Goal: Find specific page/section: Find specific page/section

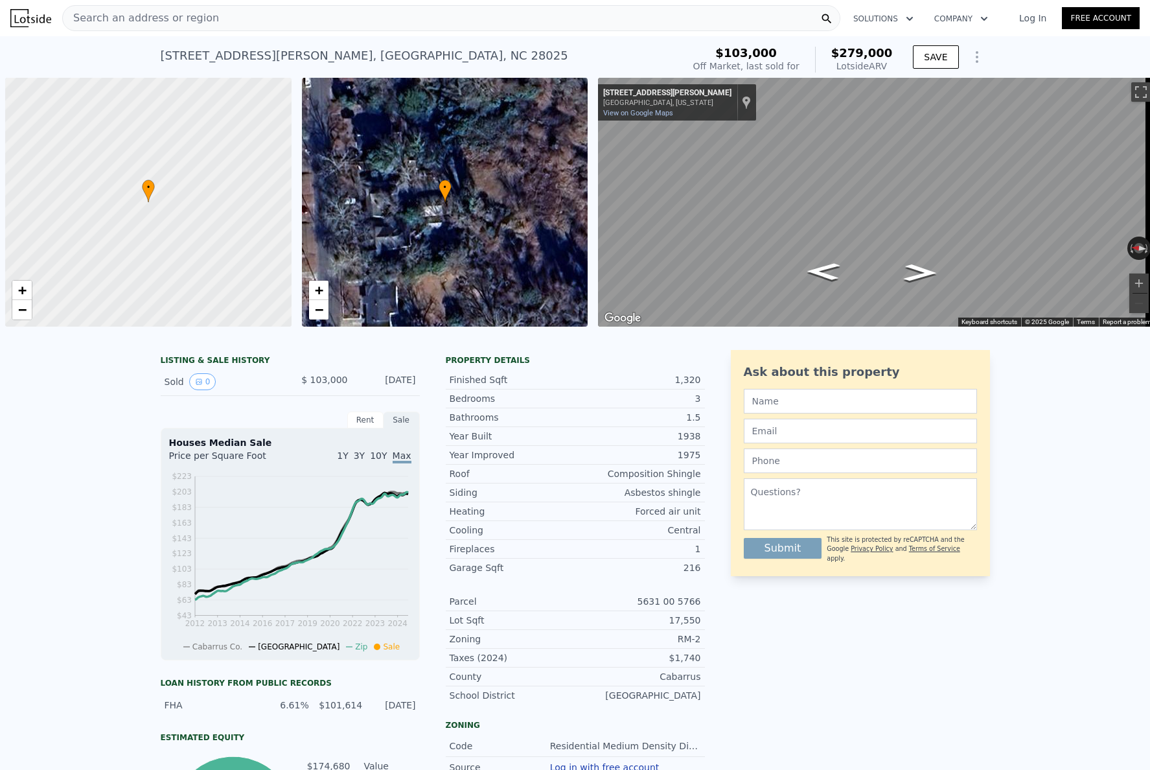
scroll to position [0, 5]
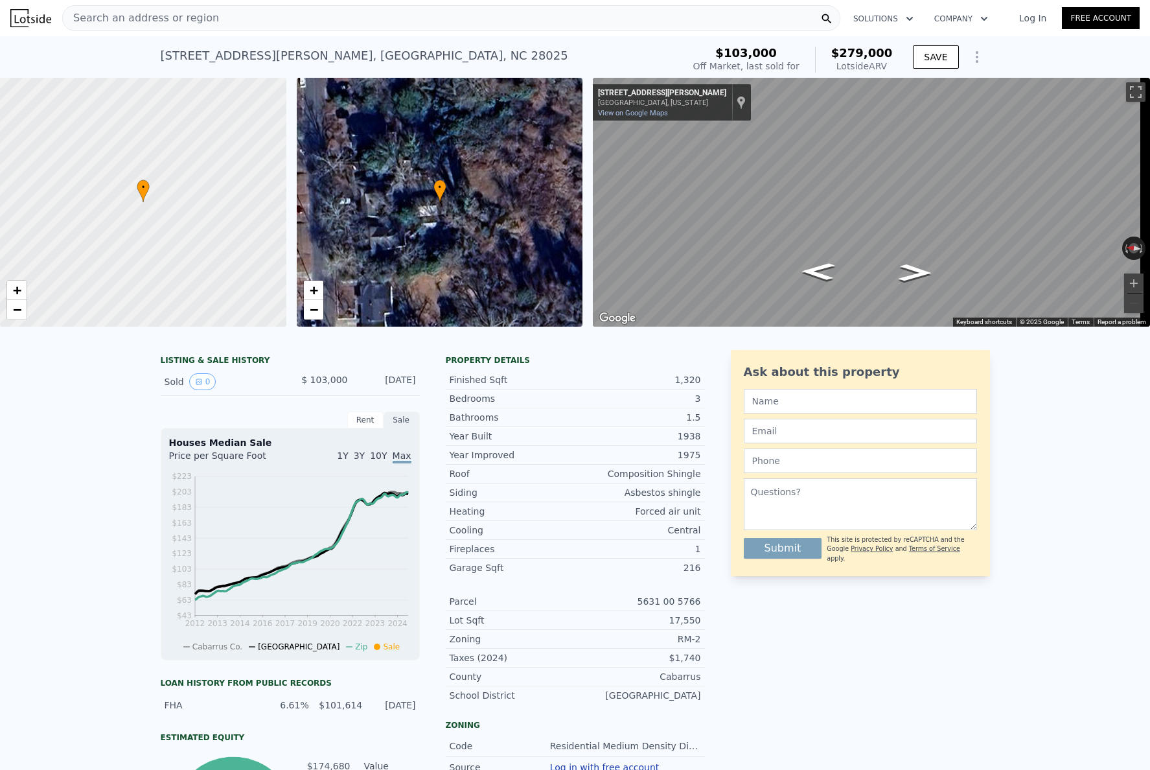
click at [234, 21] on div "Search an address or region" at bounding box center [451, 18] width 778 height 26
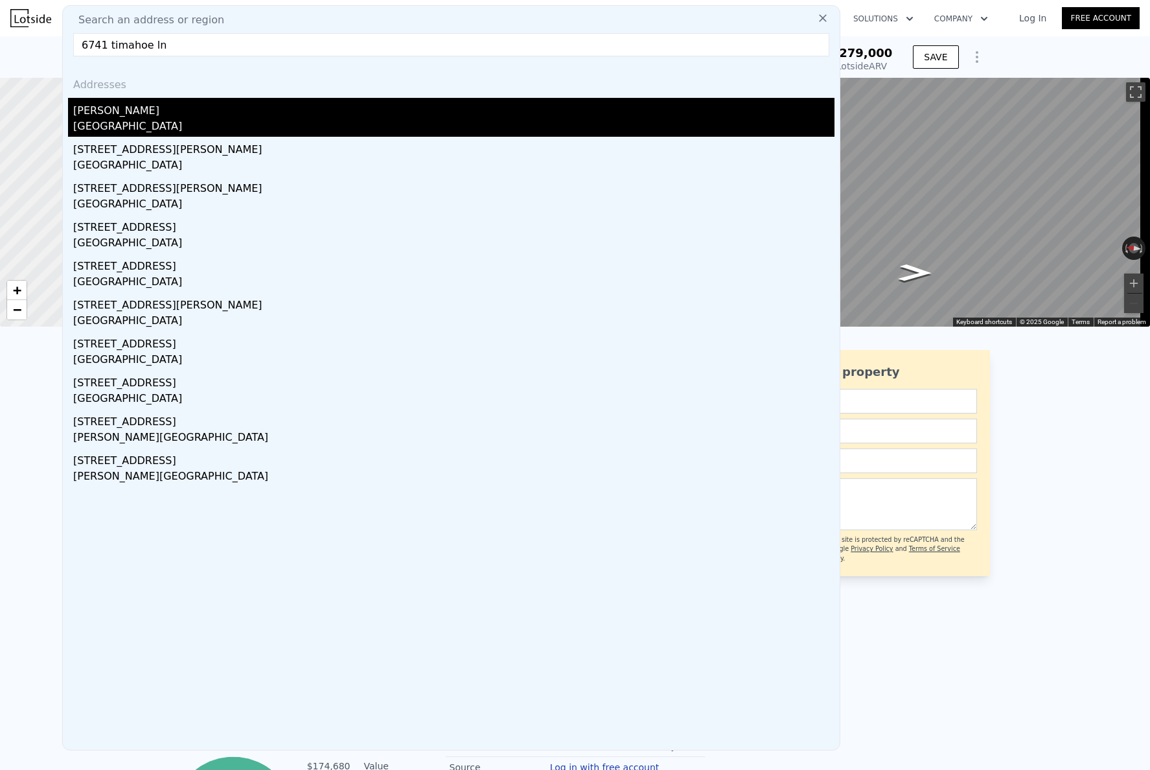
type input "6741 timahoe ln"
click at [265, 119] on div "[GEOGRAPHIC_DATA]" at bounding box center [453, 128] width 761 height 18
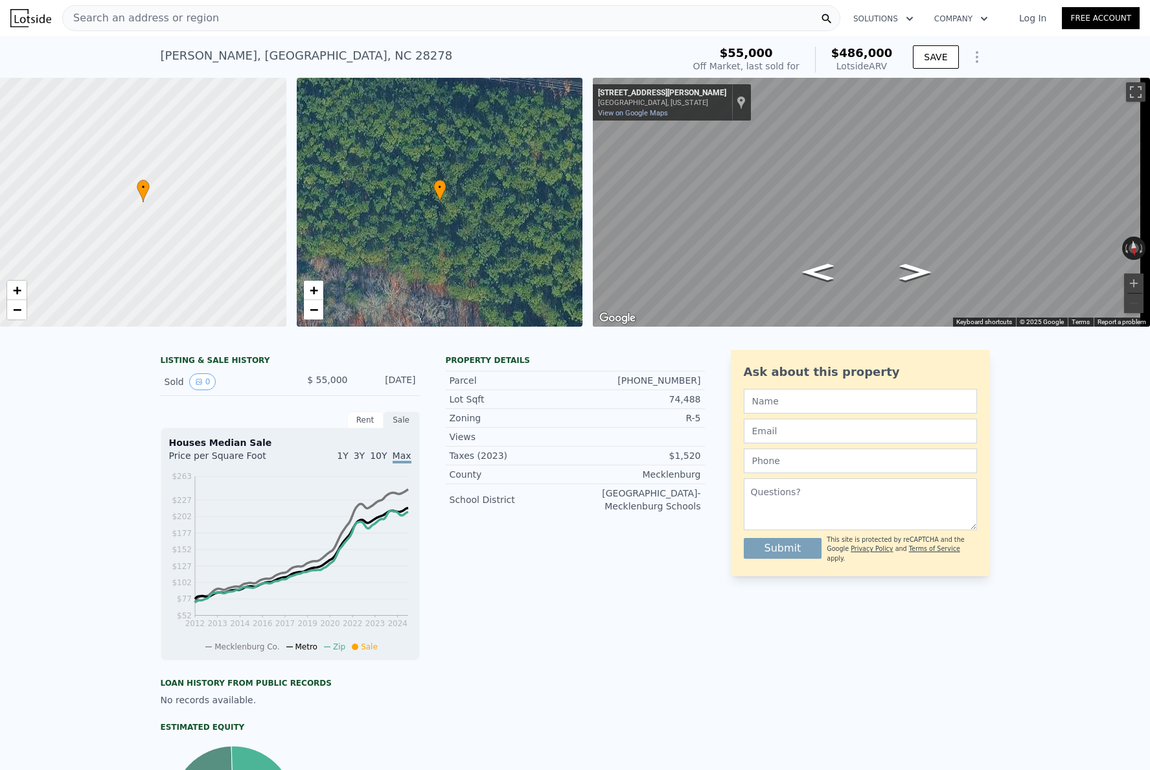
click at [187, 25] on span "Search an address or region" at bounding box center [141, 18] width 156 height 16
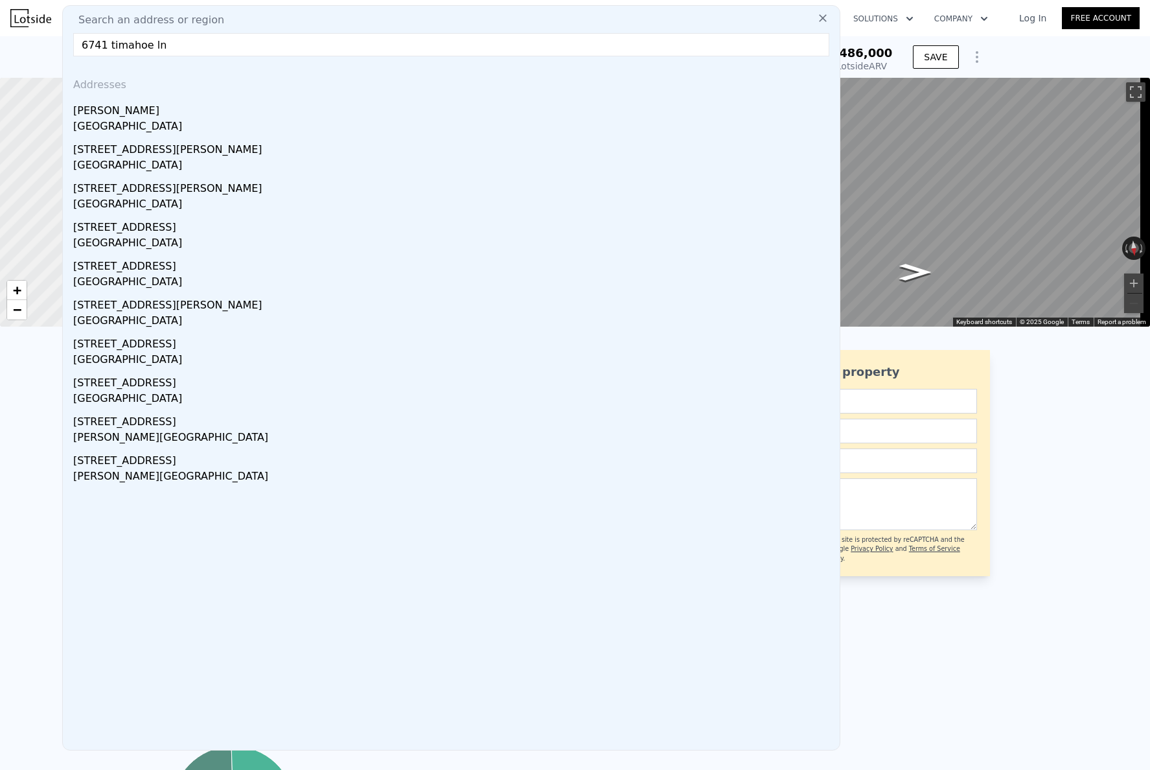
drag, startPoint x: 172, startPoint y: 52, endPoint x: 20, endPoint y: 47, distance: 152.3
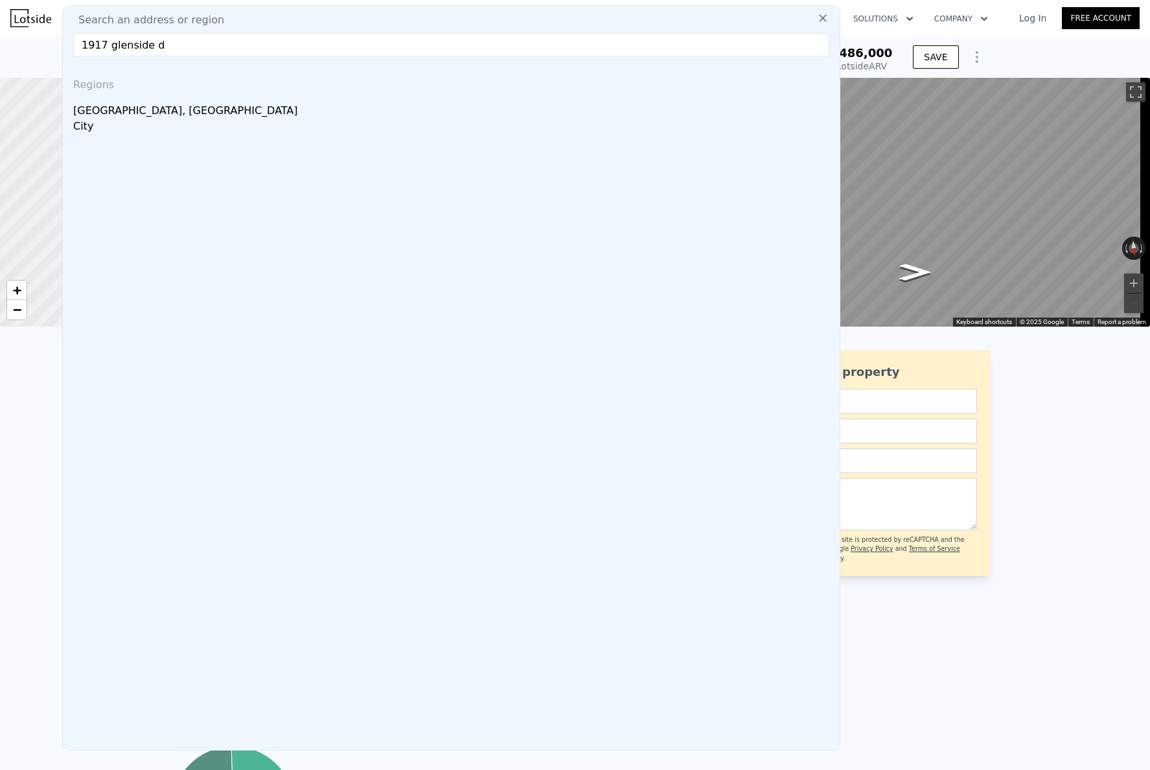
type input "1917 glenside dr"
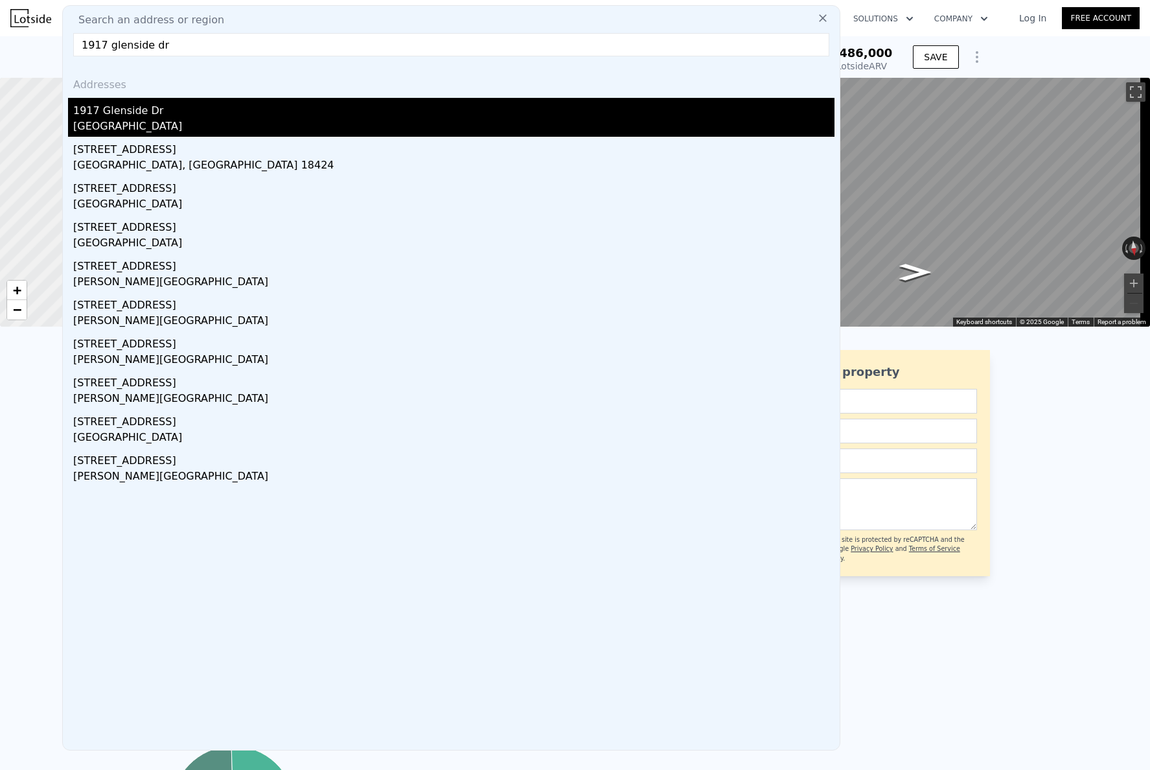
click at [224, 117] on div "1917 Glenside Dr" at bounding box center [453, 108] width 761 height 21
